Goal: Navigation & Orientation: Find specific page/section

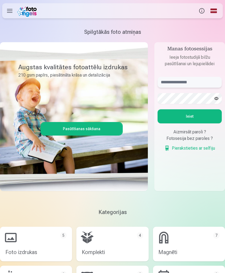
click at [198, 83] on input "text" at bounding box center [190, 82] width 64 height 11
type input "**********"
click at [202, 115] on button "Ieiet" at bounding box center [190, 116] width 64 height 14
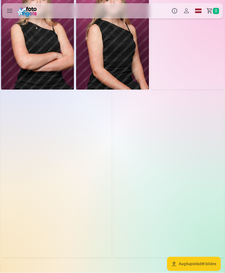
scroll to position [1023, 0]
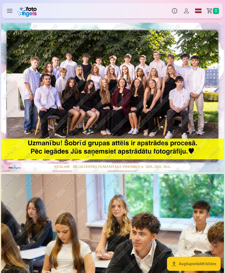
click at [188, 129] on img at bounding box center [112, 97] width 223 height 149
click at [198, 124] on img at bounding box center [112, 97] width 223 height 149
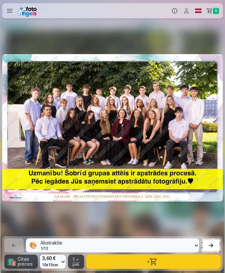
scroll to position [0, 232]
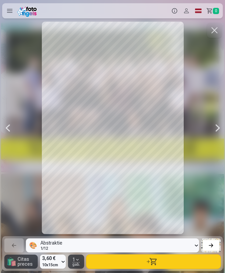
scroll to position [0, 1127]
click at [11, 128] on div at bounding box center [7, 128] width 11 height 212
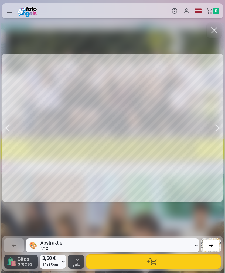
click at [218, 124] on div at bounding box center [217, 128] width 11 height 212
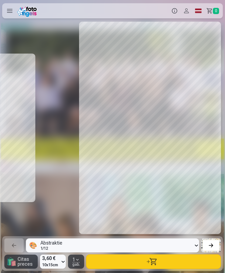
scroll to position [0, 1127]
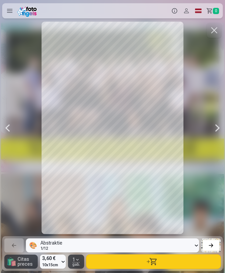
click at [206, 131] on div at bounding box center [112, 128] width 221 height 212
click at [214, 127] on div at bounding box center [217, 128] width 11 height 212
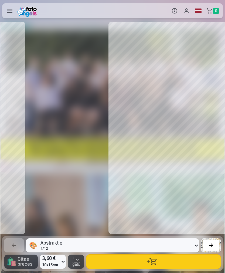
click at [218, 126] on div at bounding box center [179, 128] width 221 height 212
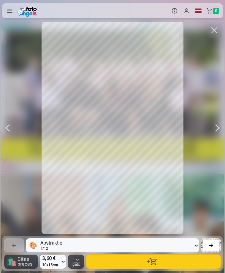
scroll to position [0, 1352]
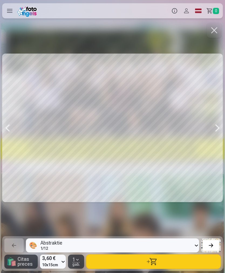
scroll to position [0, 901]
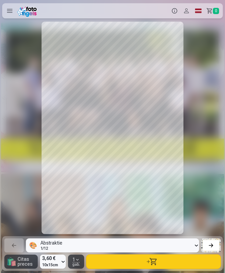
scroll to position [0, 4062]
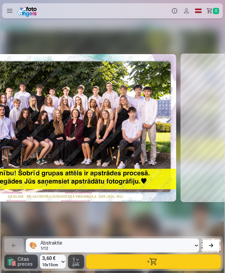
scroll to position [0, -1]
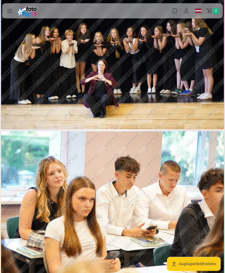
scroll to position [1301, 0]
